Goal: Communication & Community: Answer question/provide support

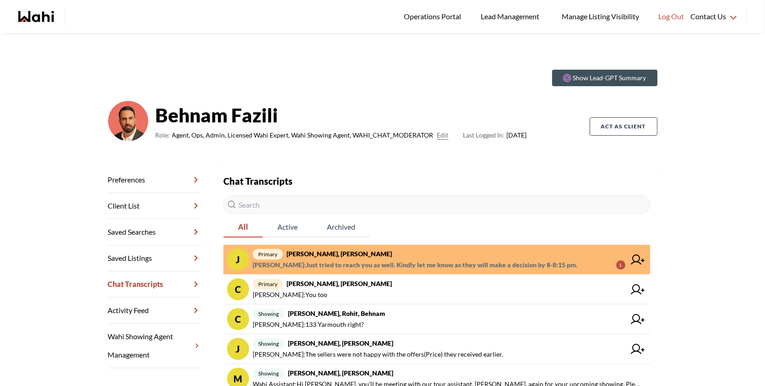
click at [525, 256] on span "primary [PERSON_NAME], [PERSON_NAME]" at bounding box center [439, 253] width 373 height 11
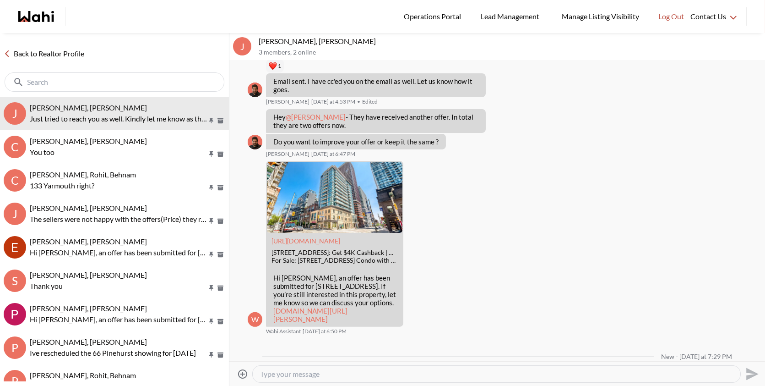
scroll to position [722, 0]
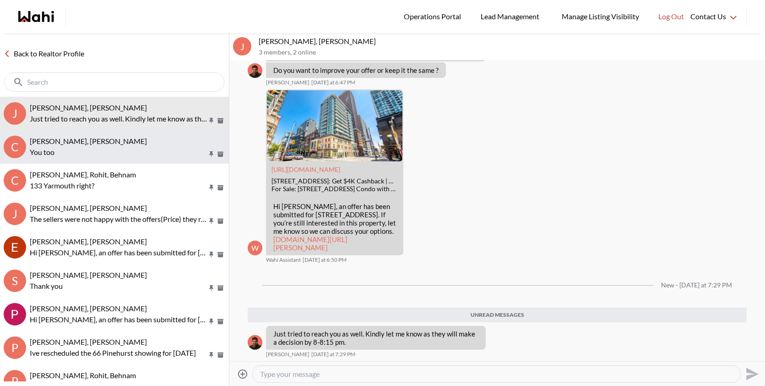
click at [119, 133] on button "C [PERSON_NAME], [PERSON_NAME] You too" at bounding box center [114, 146] width 229 height 33
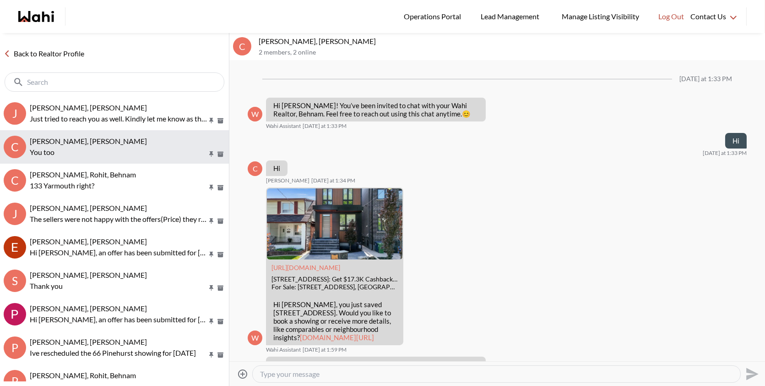
scroll to position [539, 0]
